Goal: Task Accomplishment & Management: Complete application form

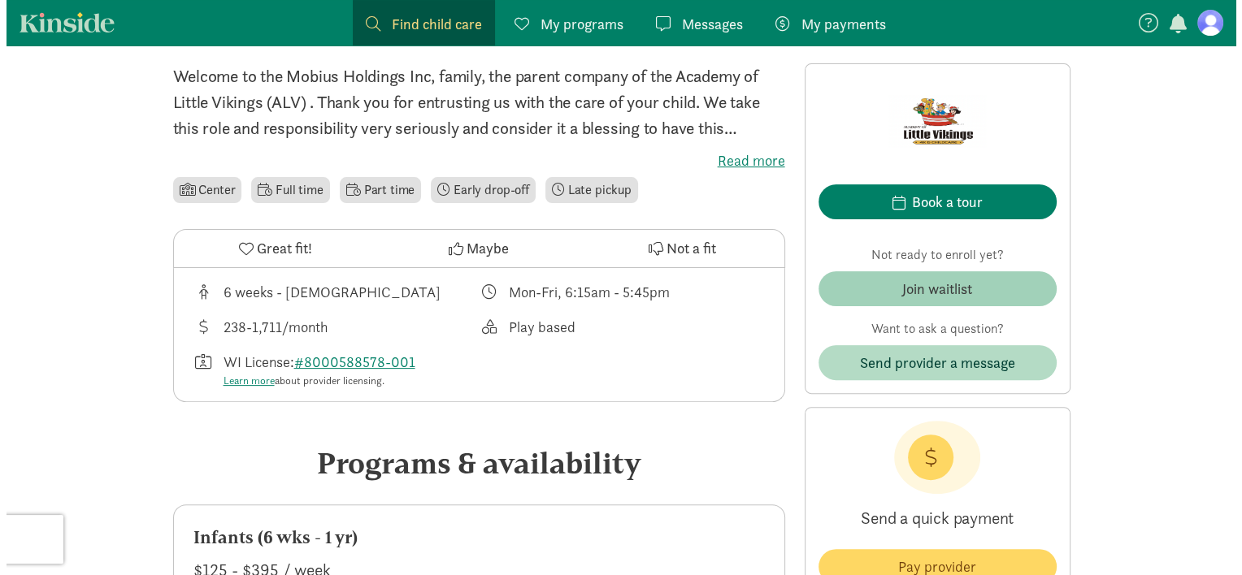
scroll to position [400, 0]
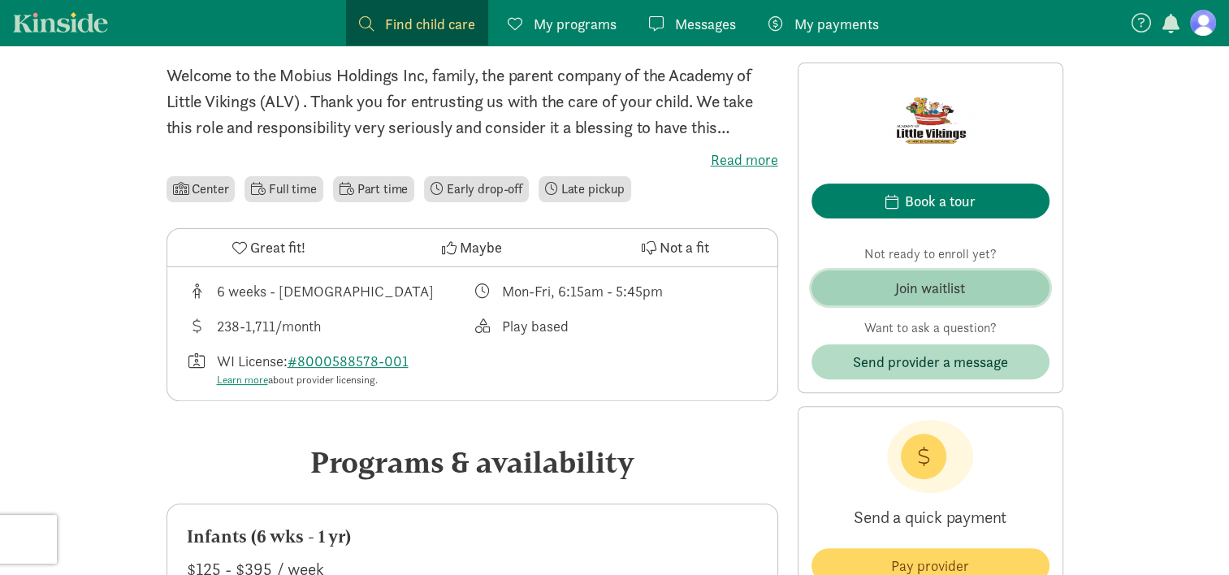
click at [930, 280] on div "Join waitlist" at bounding box center [930, 288] width 70 height 22
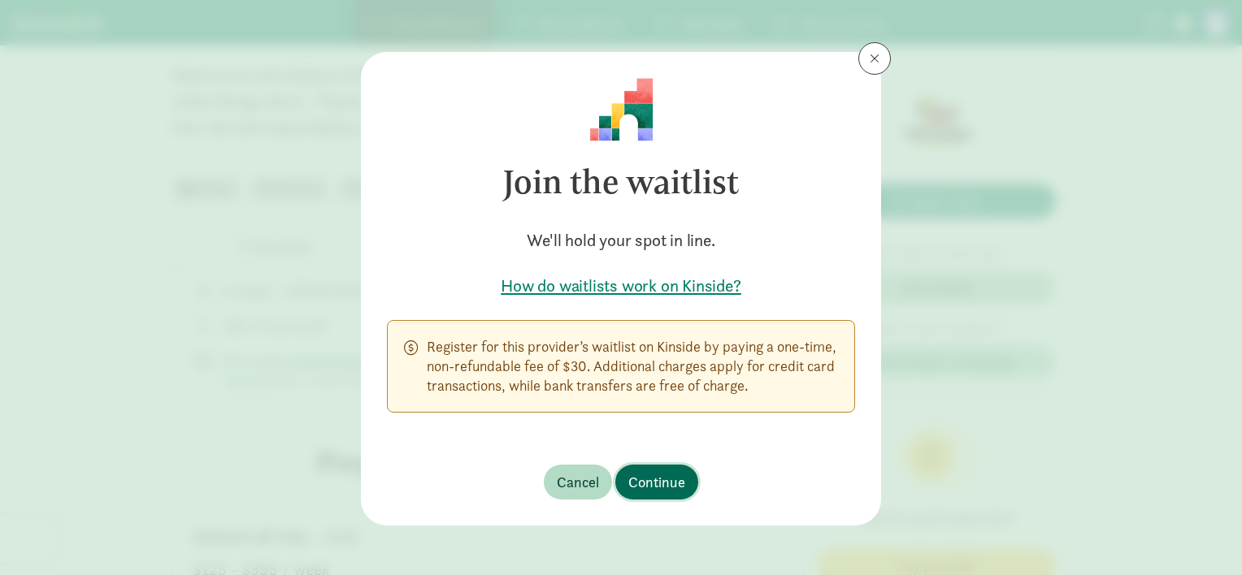
click at [677, 483] on span "Continue" at bounding box center [656, 482] width 57 height 22
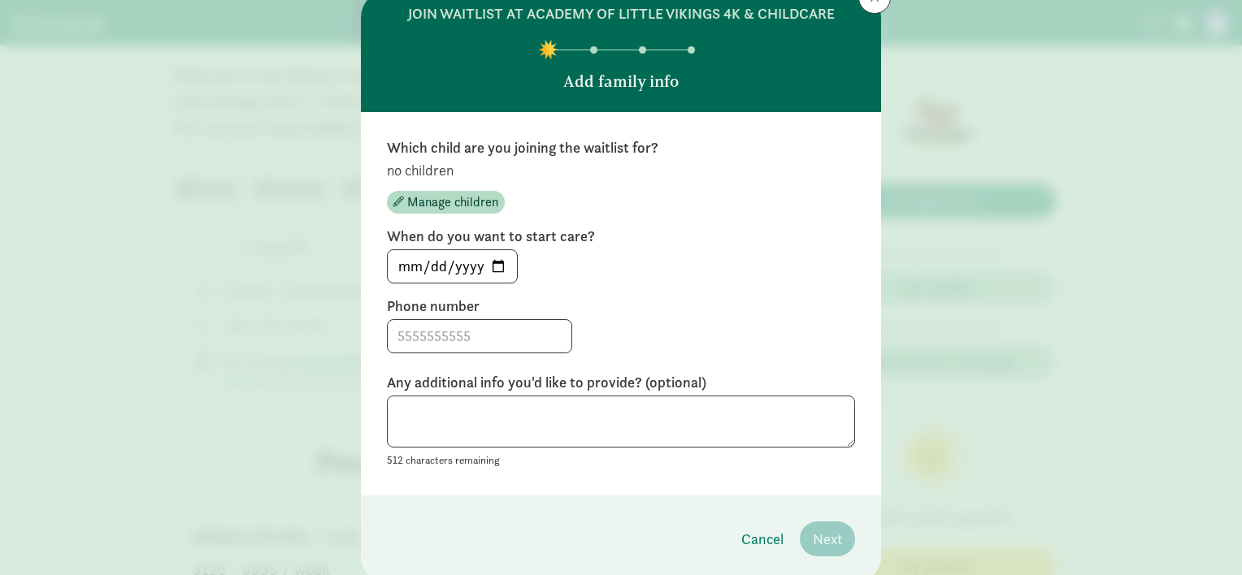
scroll to position [72, 0]
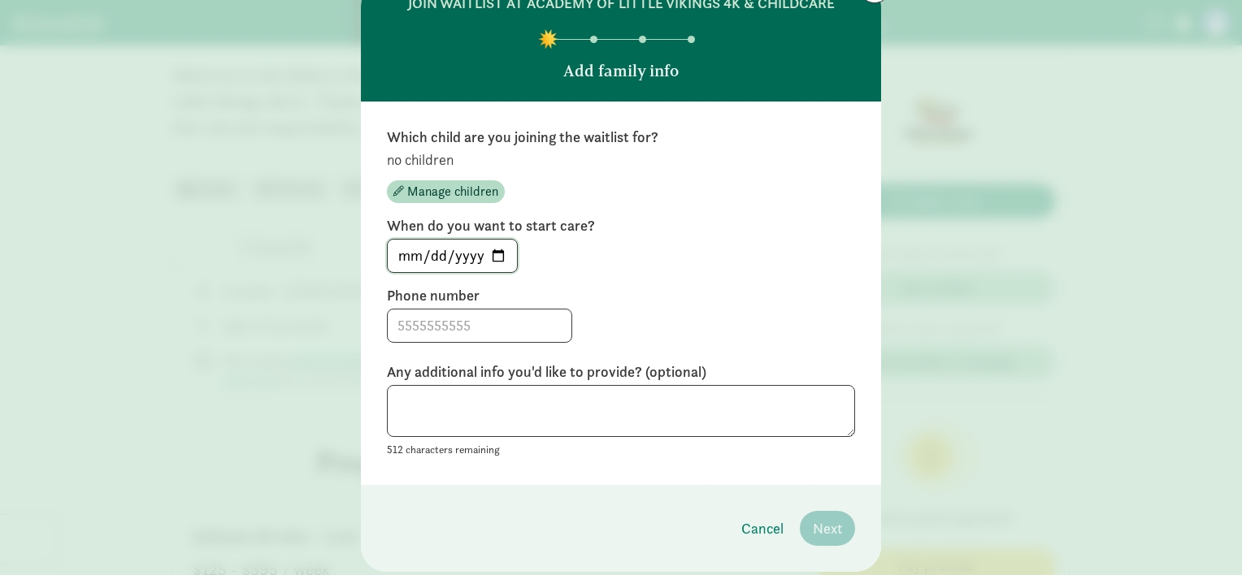
click at [406, 254] on input "[DATE]" at bounding box center [452, 256] width 129 height 33
click at [450, 250] on input "[DATE]" at bounding box center [452, 256] width 129 height 33
click at [657, 270] on div "[DATE]" at bounding box center [621, 256] width 468 height 34
click at [430, 257] on input "[DATE]" at bounding box center [452, 256] width 129 height 33
click at [402, 257] on input "[DATE]" at bounding box center [452, 256] width 129 height 33
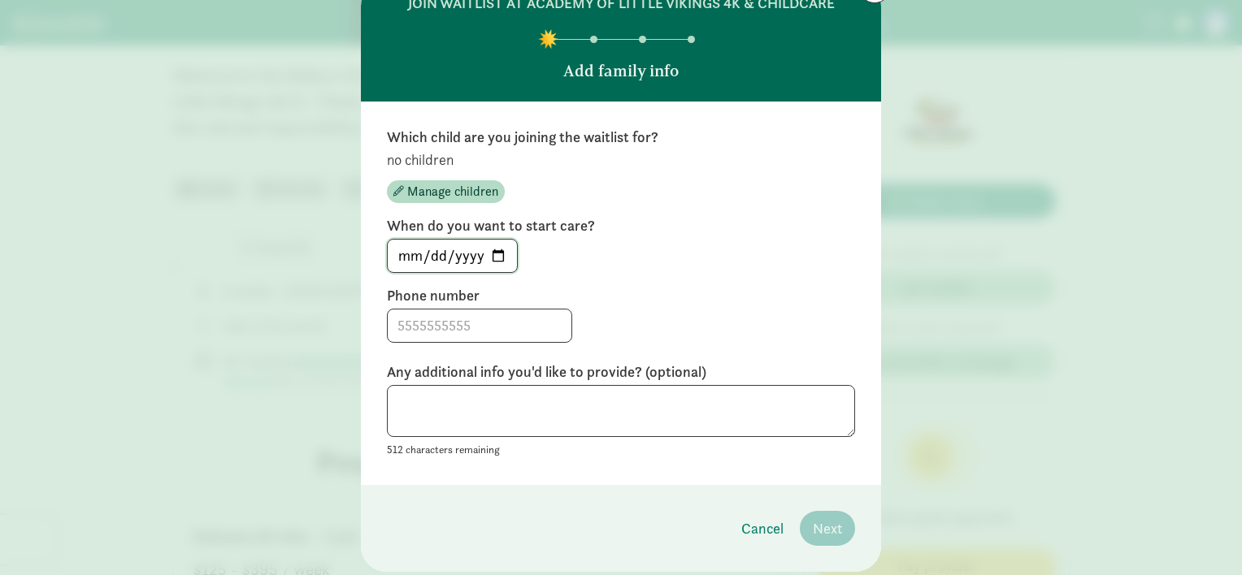
type input "[DATE]"
click at [747, 294] on label "Phone number" at bounding box center [621, 296] width 468 height 20
click at [421, 324] on input at bounding box center [480, 326] width 184 height 33
type input "8478009503"
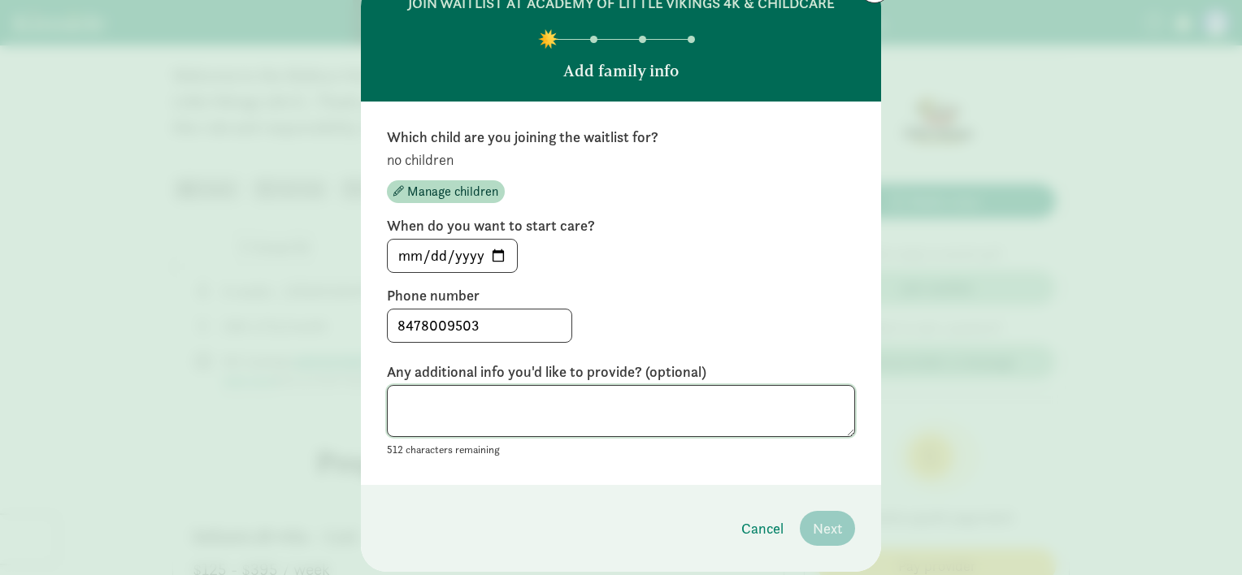
click at [460, 410] on textarea at bounding box center [621, 411] width 468 height 53
type textarea "h"
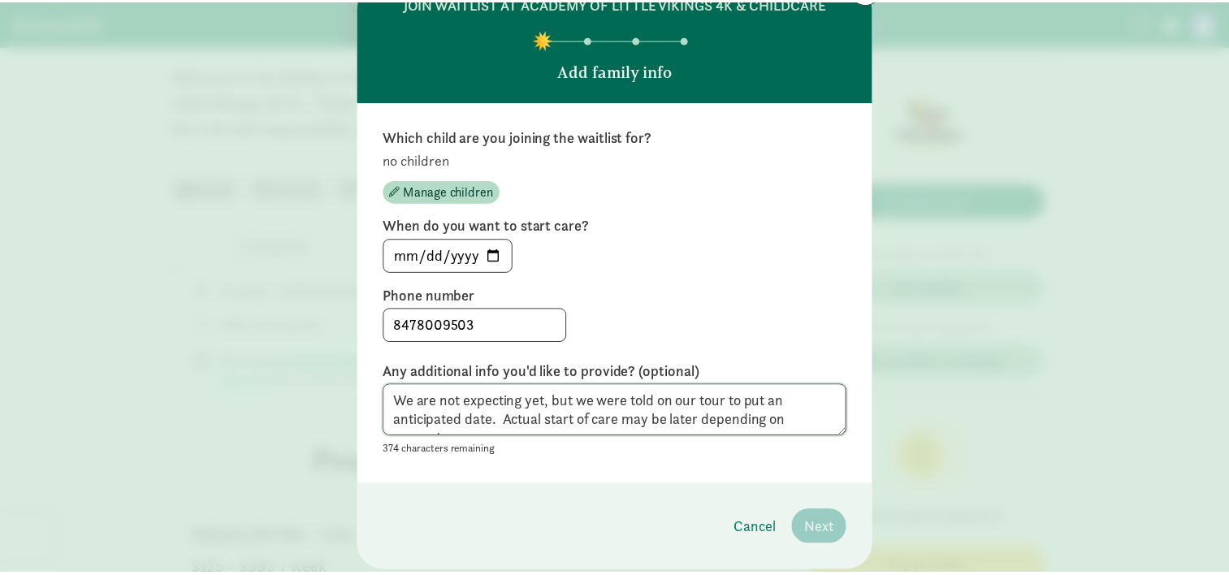
scroll to position [12, 0]
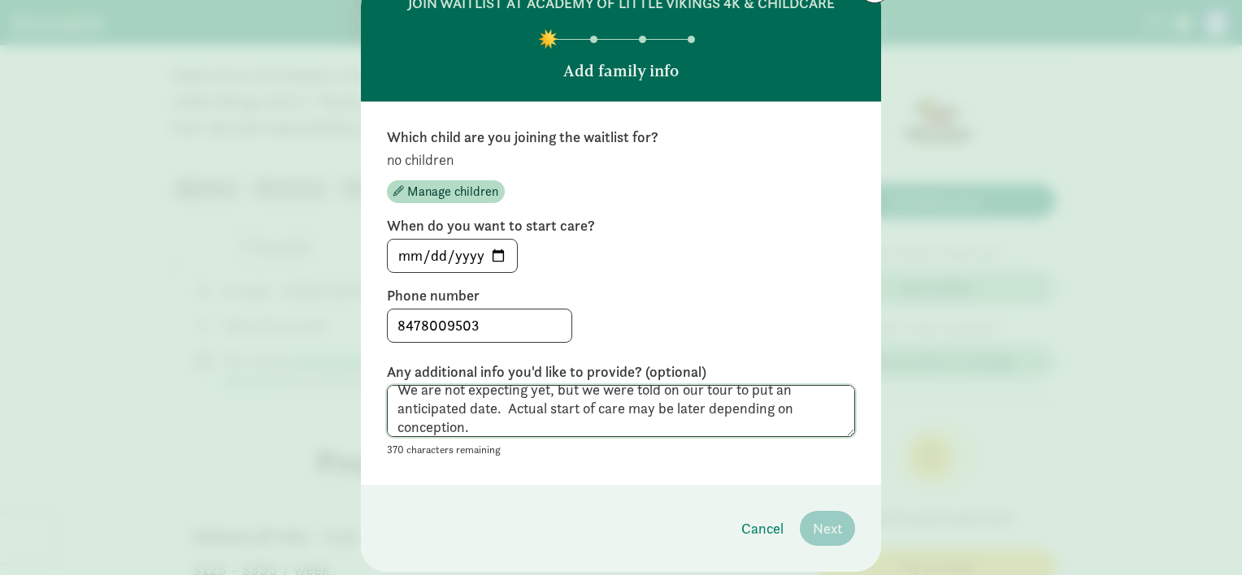
type textarea "We are not expecting yet, but we were told on our tour to put an anticipated da…"
click at [603, 519] on footer "Cancel Next" at bounding box center [621, 528] width 520 height 87
click at [672, 271] on div "[DATE]" at bounding box center [621, 256] width 468 height 34
click at [588, 424] on textarea "We are not expecting yet, but we were told on our tour to put an anticipated da…" at bounding box center [621, 411] width 468 height 53
click at [438, 185] on span "Manage children" at bounding box center [452, 192] width 91 height 20
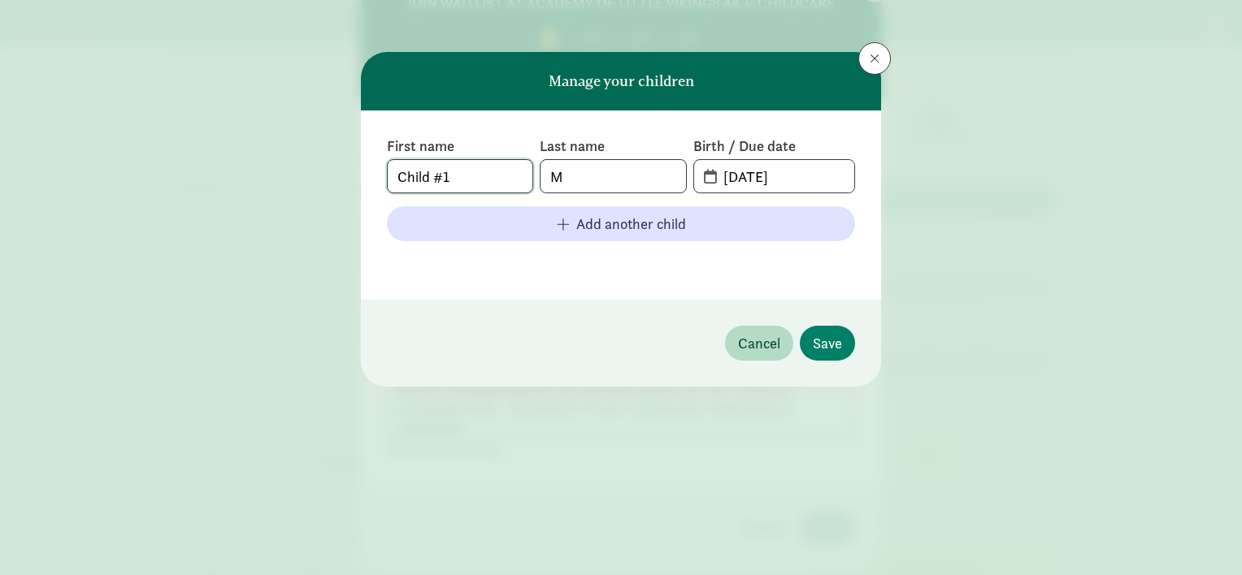
click at [479, 176] on input "Child #1" at bounding box center [460, 176] width 145 height 33
click at [609, 176] on input "M" at bounding box center [612, 176] width 145 height 33
type input "[PERSON_NAME]"
click at [644, 263] on footer at bounding box center [621, 264] width 468 height 20
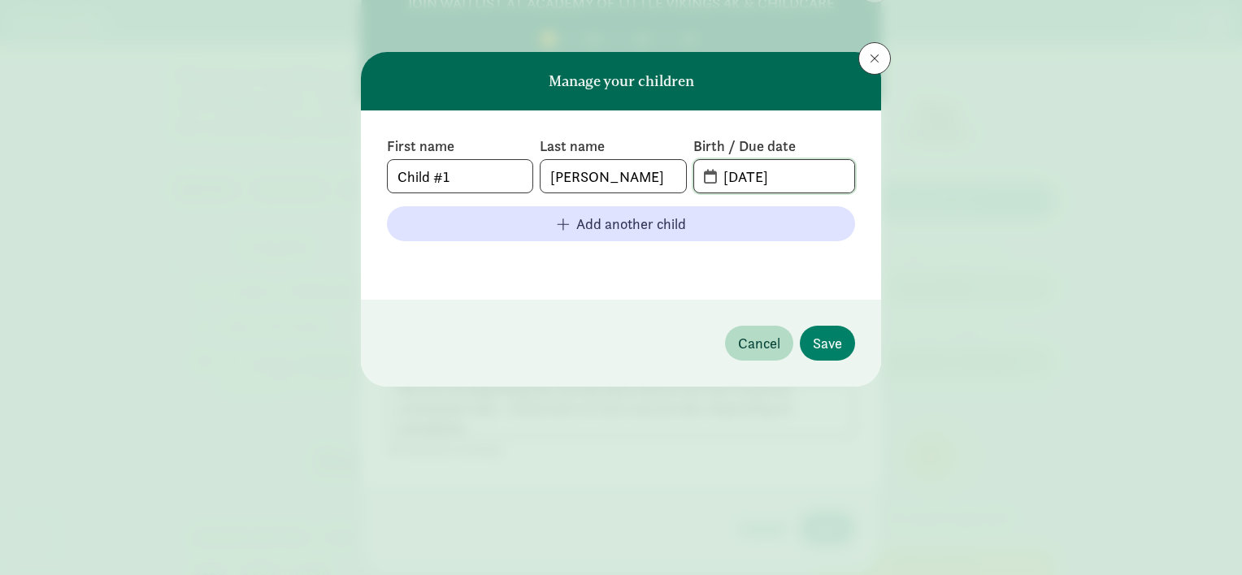
click at [744, 176] on input "[DATE]" at bounding box center [783, 176] width 141 height 33
click at [744, 181] on input "[DATE]" at bounding box center [783, 176] width 141 height 33
click at [759, 174] on input "[DATE]" at bounding box center [783, 176] width 141 height 33
type input "[DATE]"
click at [673, 294] on div "First name Child #1 Last name [PERSON_NAME] Birth / Due date [DATE] Add another…" at bounding box center [621, 205] width 520 height 189
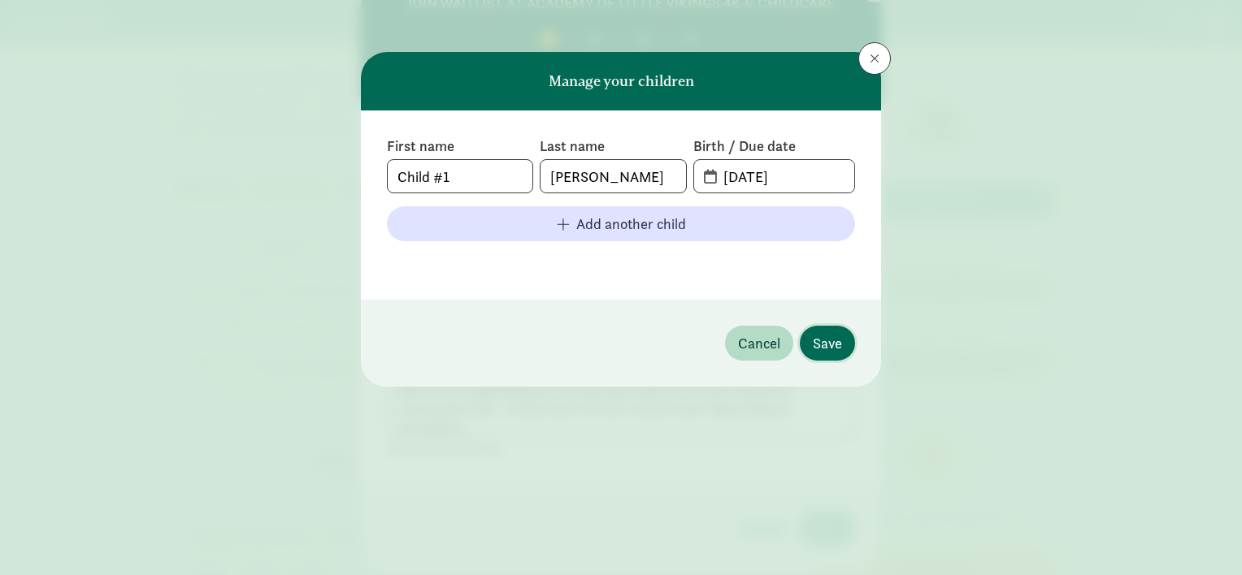
click at [828, 343] on span "Save" at bounding box center [827, 343] width 29 height 22
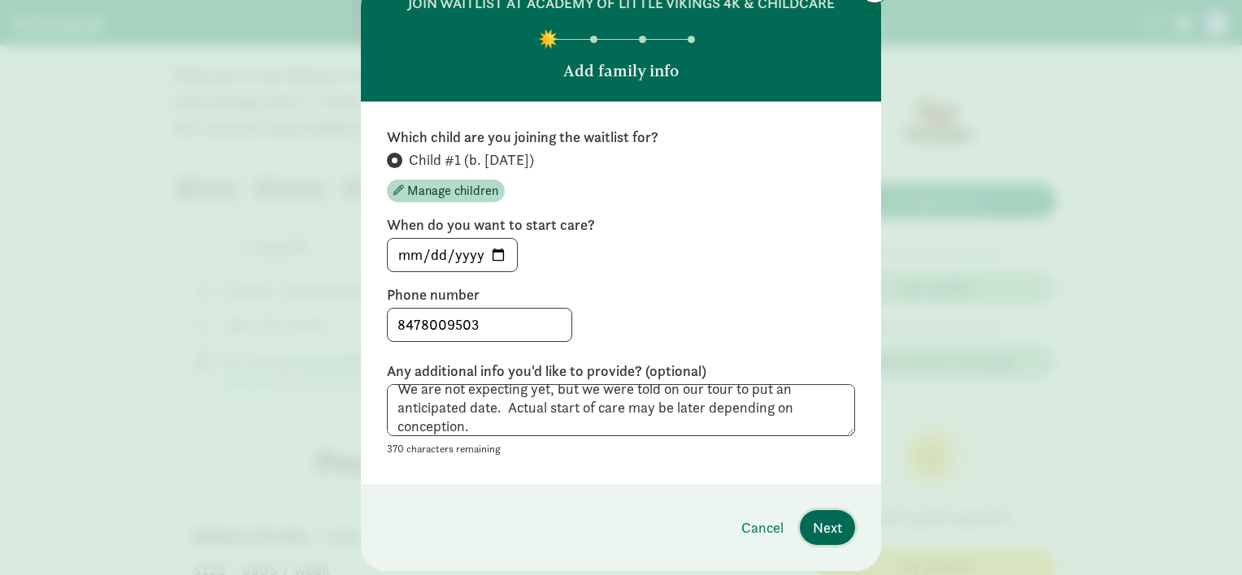
click at [834, 522] on span "Next" at bounding box center [827, 528] width 29 height 22
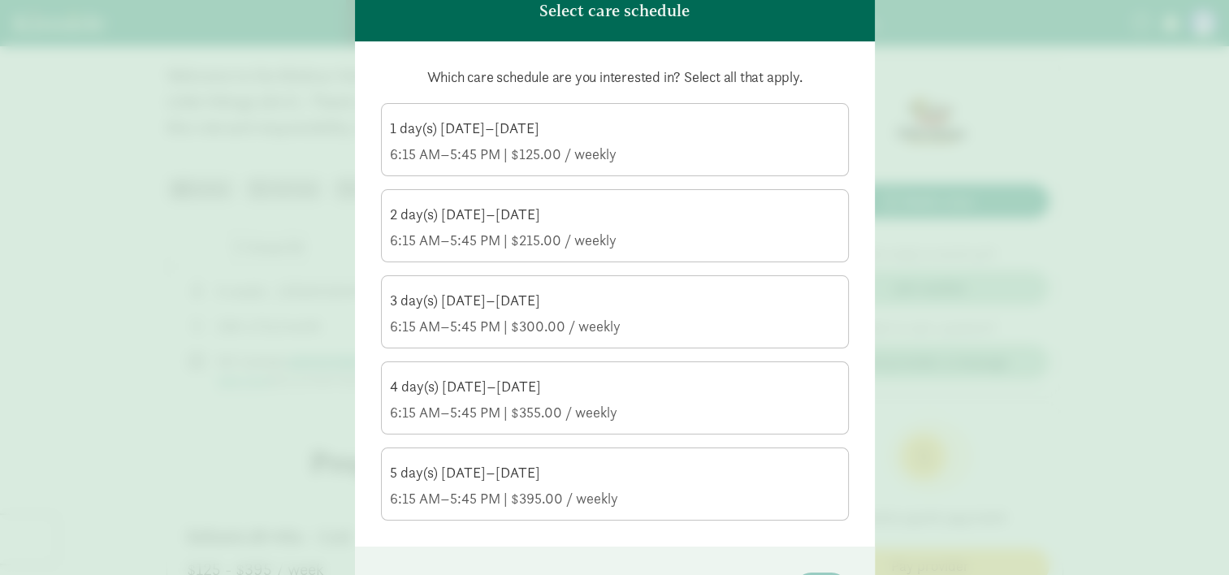
scroll to position [137, 0]
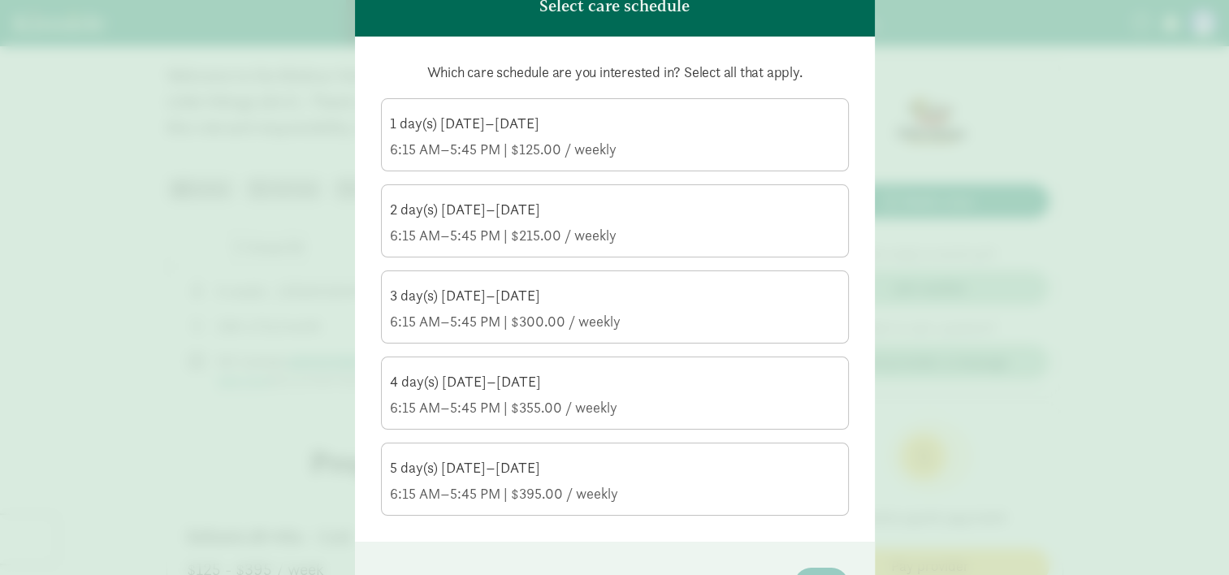
click at [561, 376] on div "4 day(s) [DATE]–[DATE]" at bounding box center [615, 382] width 450 height 20
click at [0, 0] on input "4 day(s) [DATE]–[DATE] 6:15 AM–5:45 PM | $355.00 / weekly" at bounding box center [0, 0] width 0 height 0
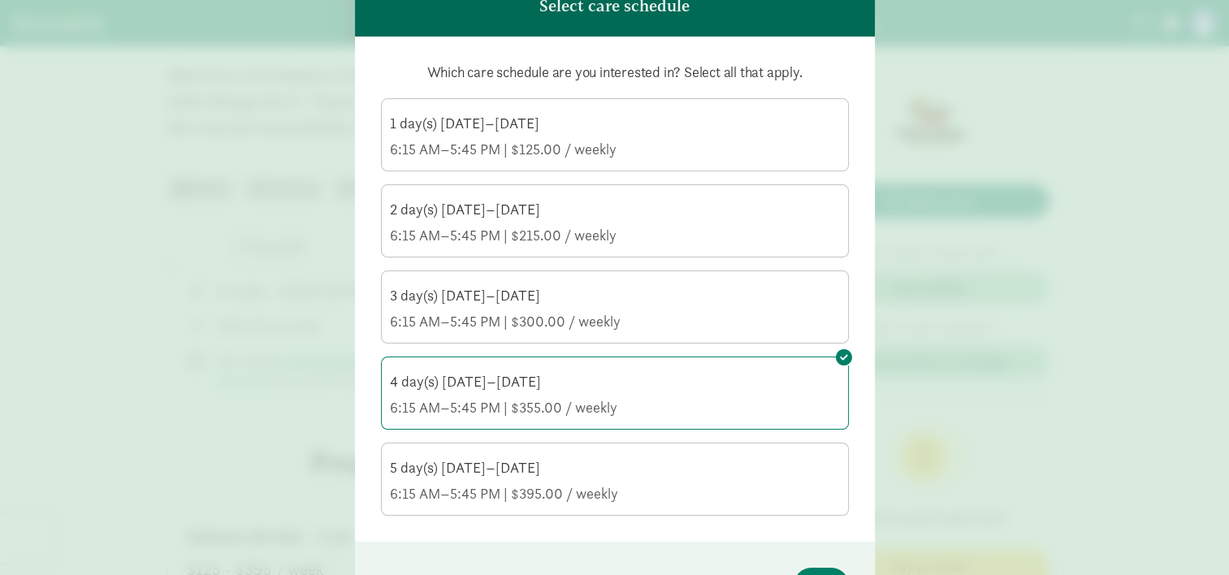
click at [699, 461] on div "5 day(s) [DATE]–[DATE]" at bounding box center [615, 468] width 450 height 20
click at [0, 0] on input "5 day(s) [DATE]–[DATE] 6:15 AM–5:45 PM | $395.00 / weekly" at bounding box center [0, 0] width 0 height 0
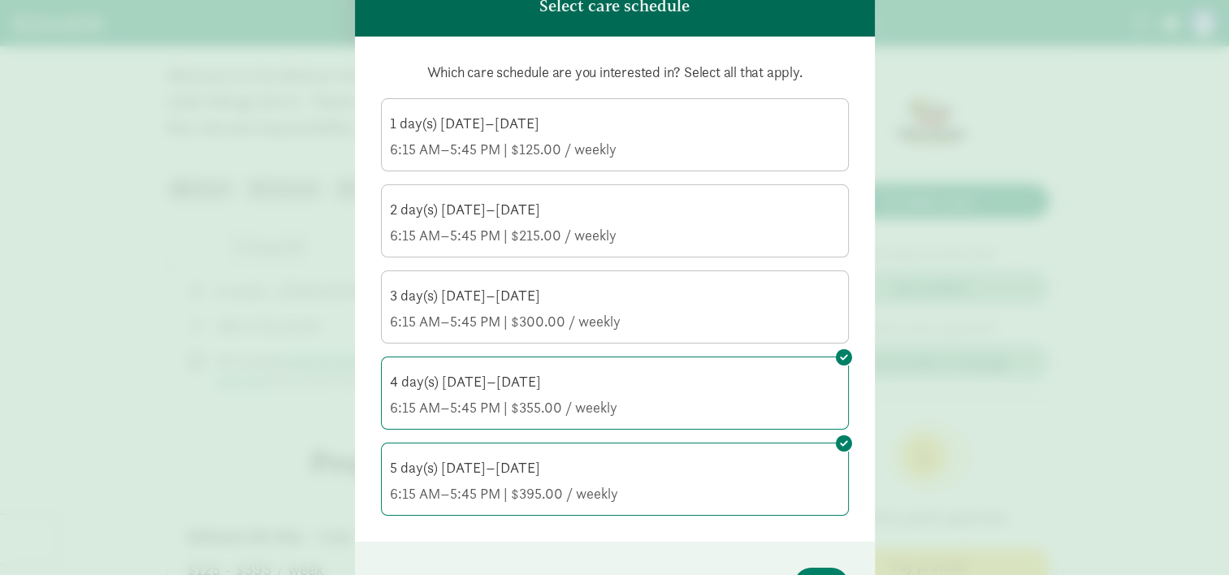
scroll to position [241, 0]
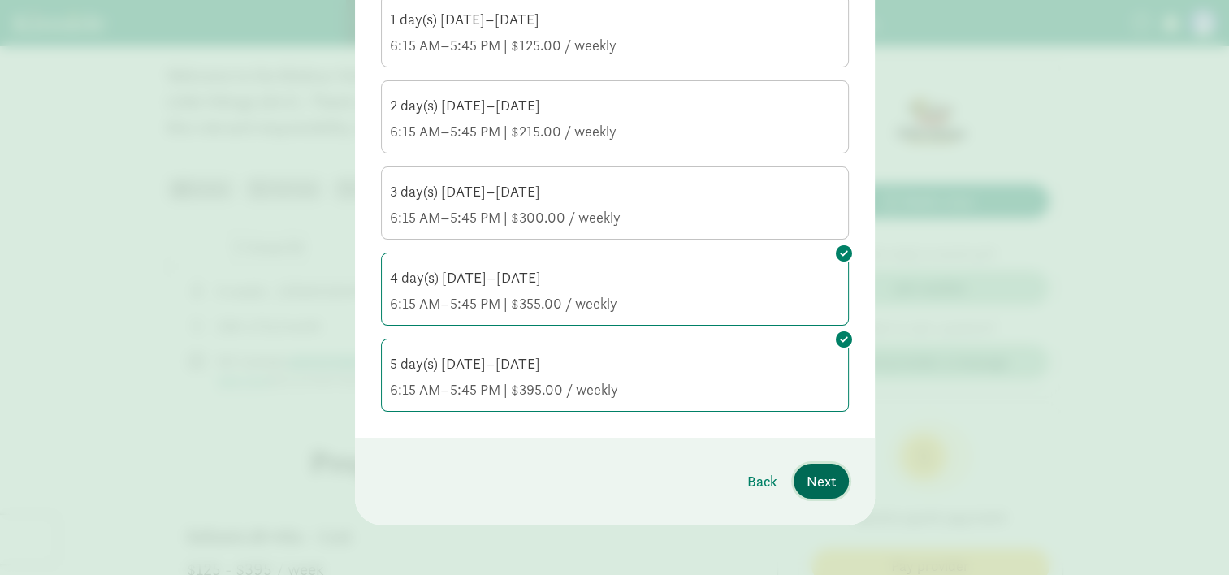
click at [819, 480] on span "Next" at bounding box center [821, 481] width 29 height 22
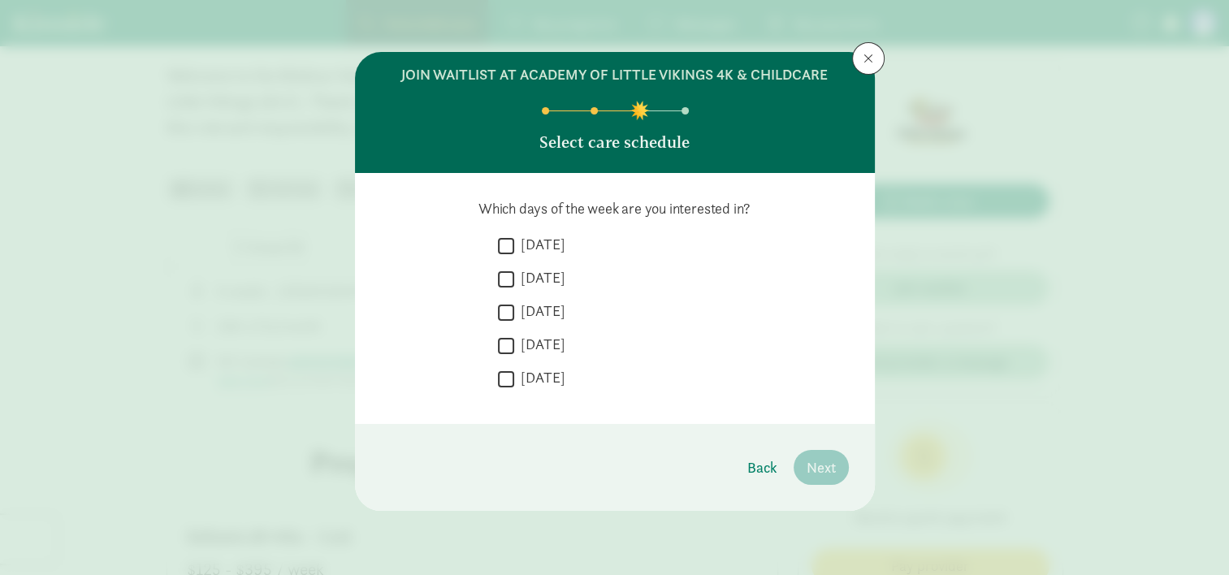
scroll to position [0, 0]
click at [507, 240] on input "[DATE]" at bounding box center [506, 246] width 16 height 22
checkbox input "true"
click at [509, 272] on input "[DATE]" at bounding box center [506, 279] width 16 height 22
checkbox input "true"
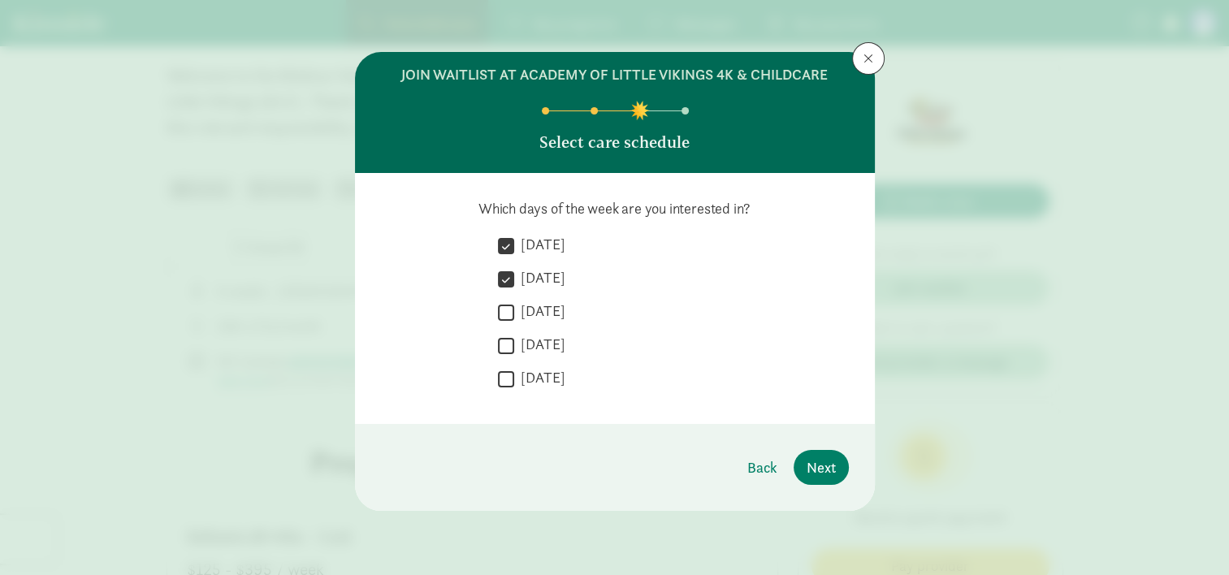
click at [505, 310] on input "[DATE]" at bounding box center [506, 312] width 16 height 22
checkbox input "true"
click at [509, 342] on input "[DATE]" at bounding box center [506, 346] width 16 height 22
checkbox input "true"
click at [510, 371] on input "[DATE]" at bounding box center [506, 379] width 16 height 22
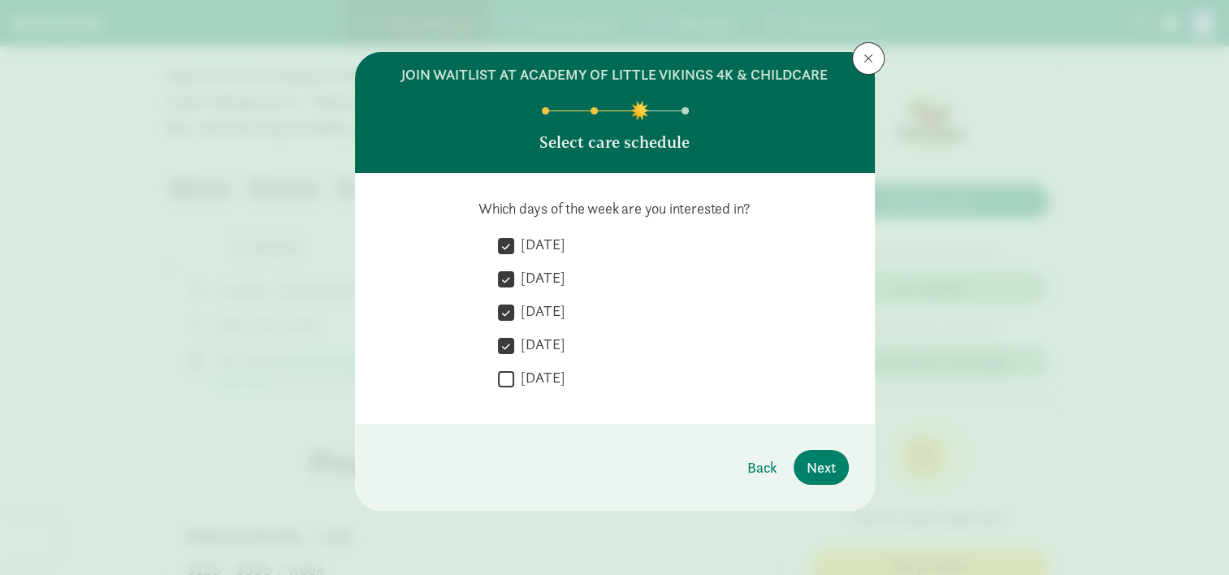
checkbox input "true"
click at [842, 474] on button "Next" at bounding box center [821, 467] width 55 height 35
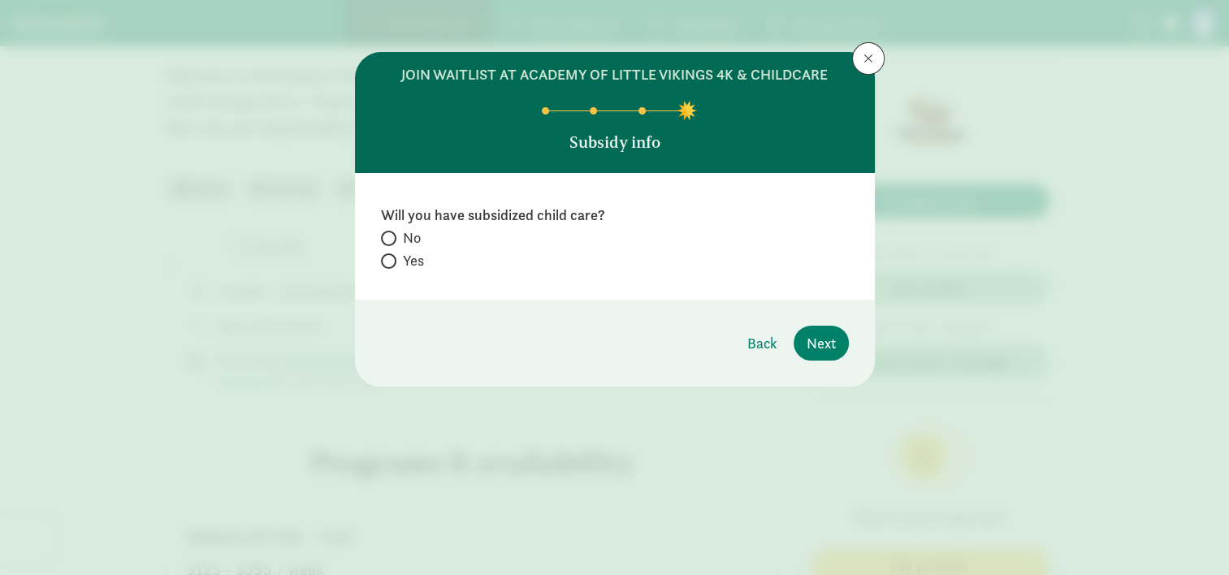
click at [397, 251] on label "No" at bounding box center [615, 261] width 468 height 20
click at [392, 233] on input "No" at bounding box center [386, 238] width 11 height 11
radio input "true"
click at [825, 337] on span "Next" at bounding box center [821, 343] width 29 height 22
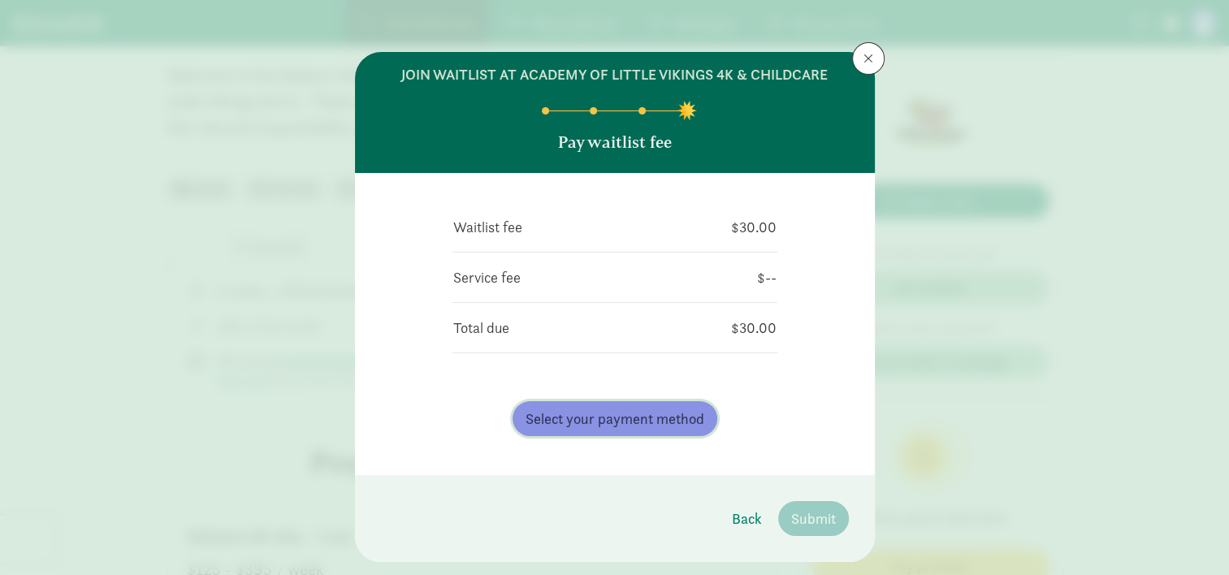
click at [674, 416] on span "Select your payment method" at bounding box center [615, 419] width 179 height 22
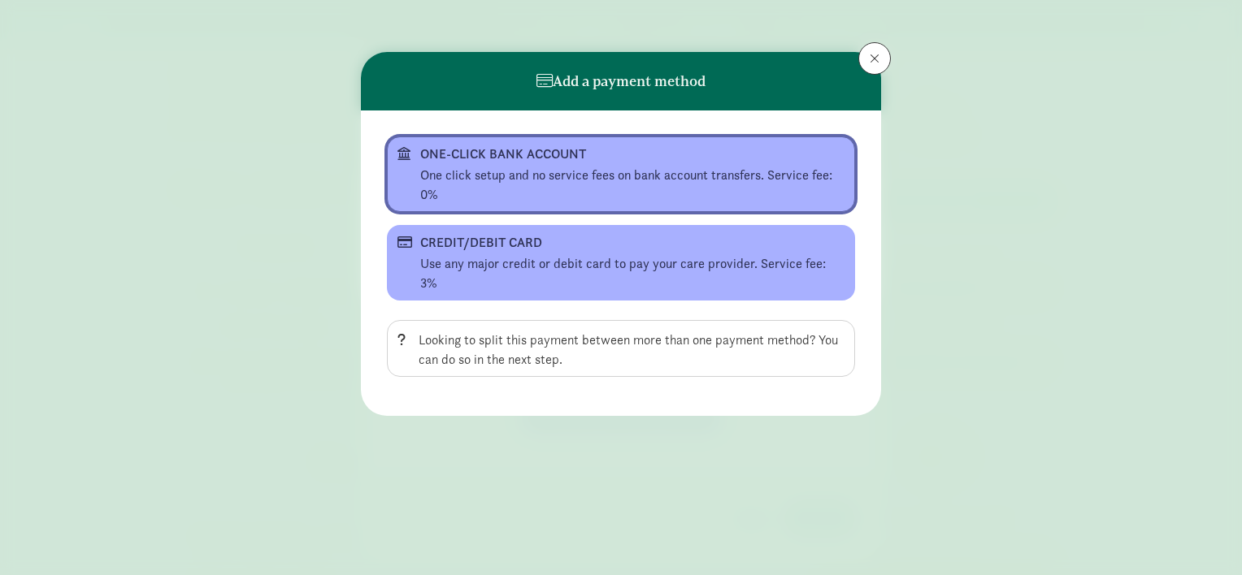
click at [543, 146] on div "ONE-CLICK BANK ACCOUNT" at bounding box center [619, 155] width 398 height 20
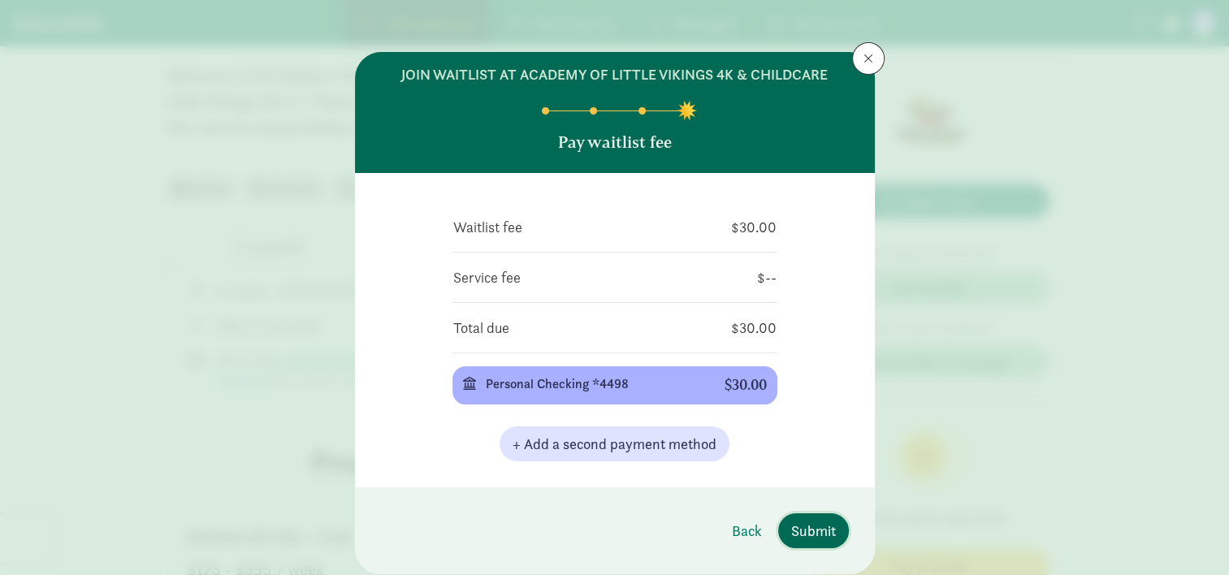
click at [795, 523] on span "Submit" at bounding box center [813, 531] width 45 height 22
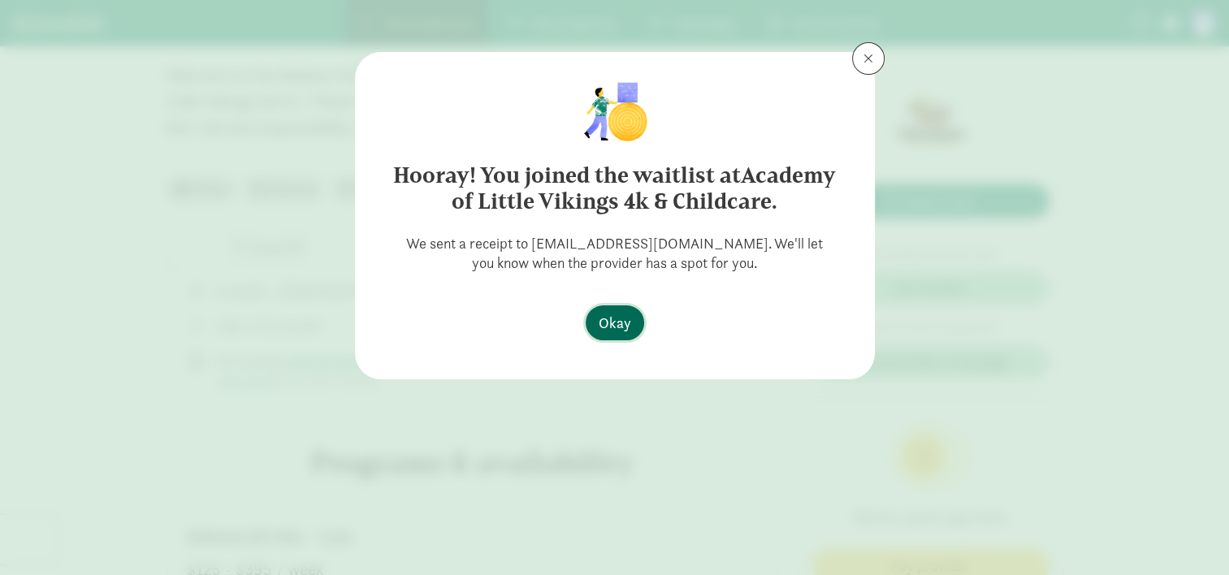
click at [611, 327] on span "Okay" at bounding box center [615, 323] width 33 height 22
